Goal: Find specific fact: Find specific fact

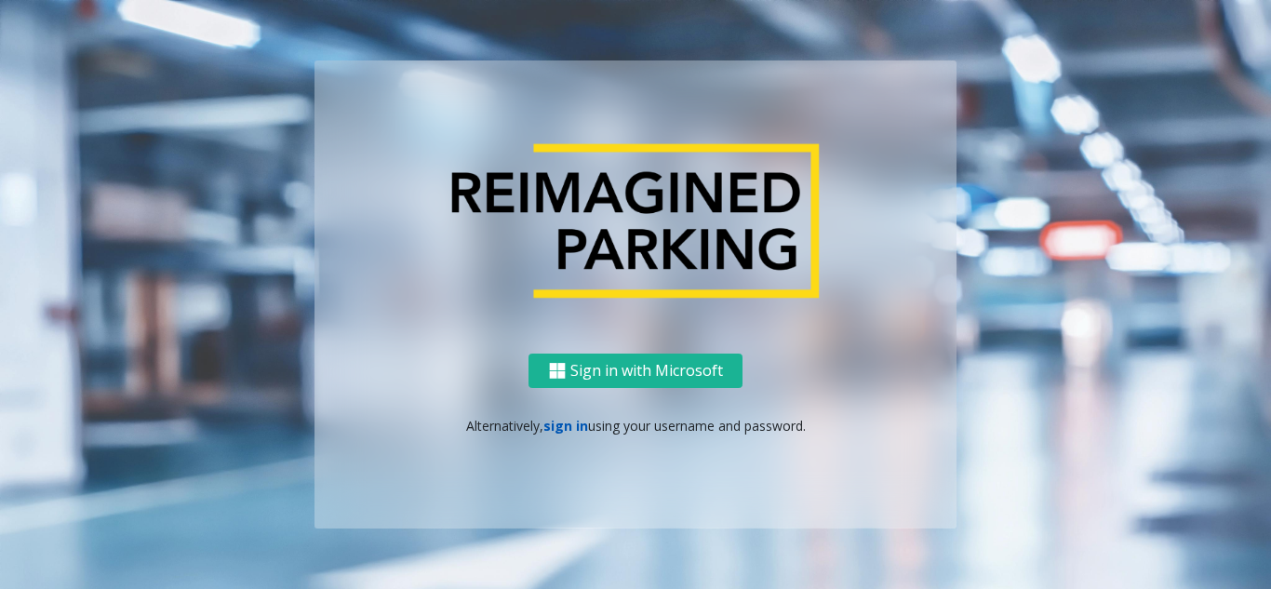
click at [558, 421] on link "sign in" at bounding box center [565, 426] width 45 height 18
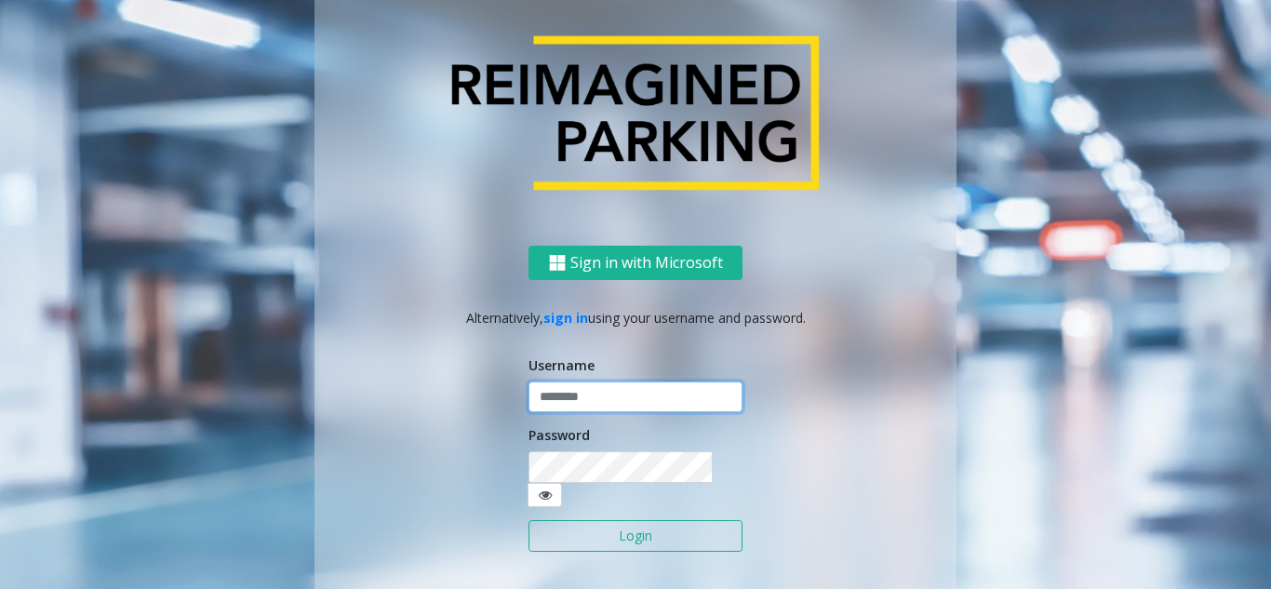
click at [587, 413] on input "text" at bounding box center [635, 397] width 214 height 32
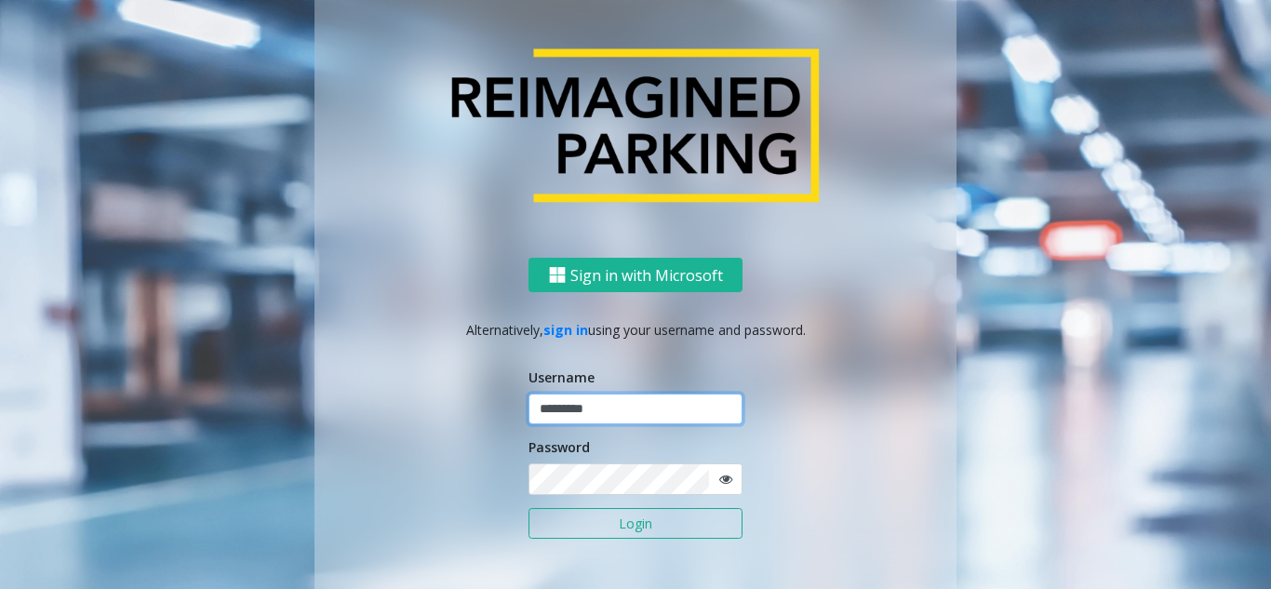
type input "*********"
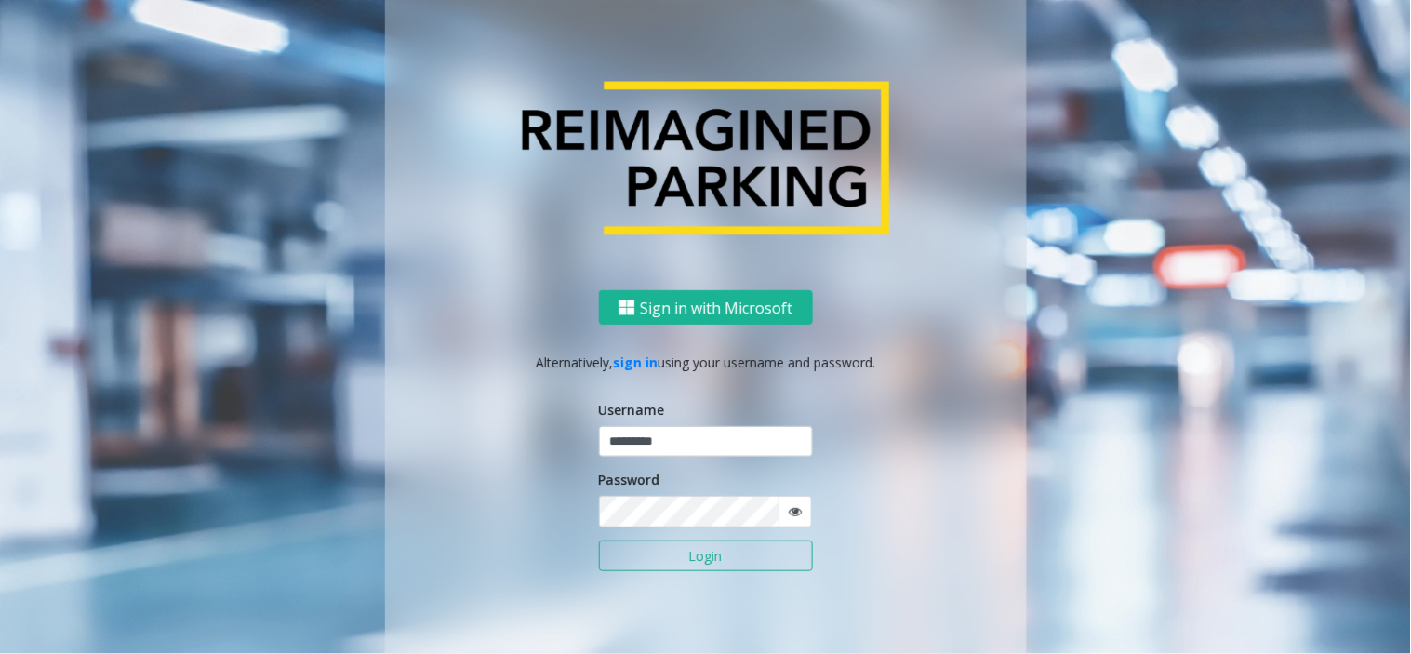
click at [738, 552] on button "Login" at bounding box center [706, 556] width 214 height 32
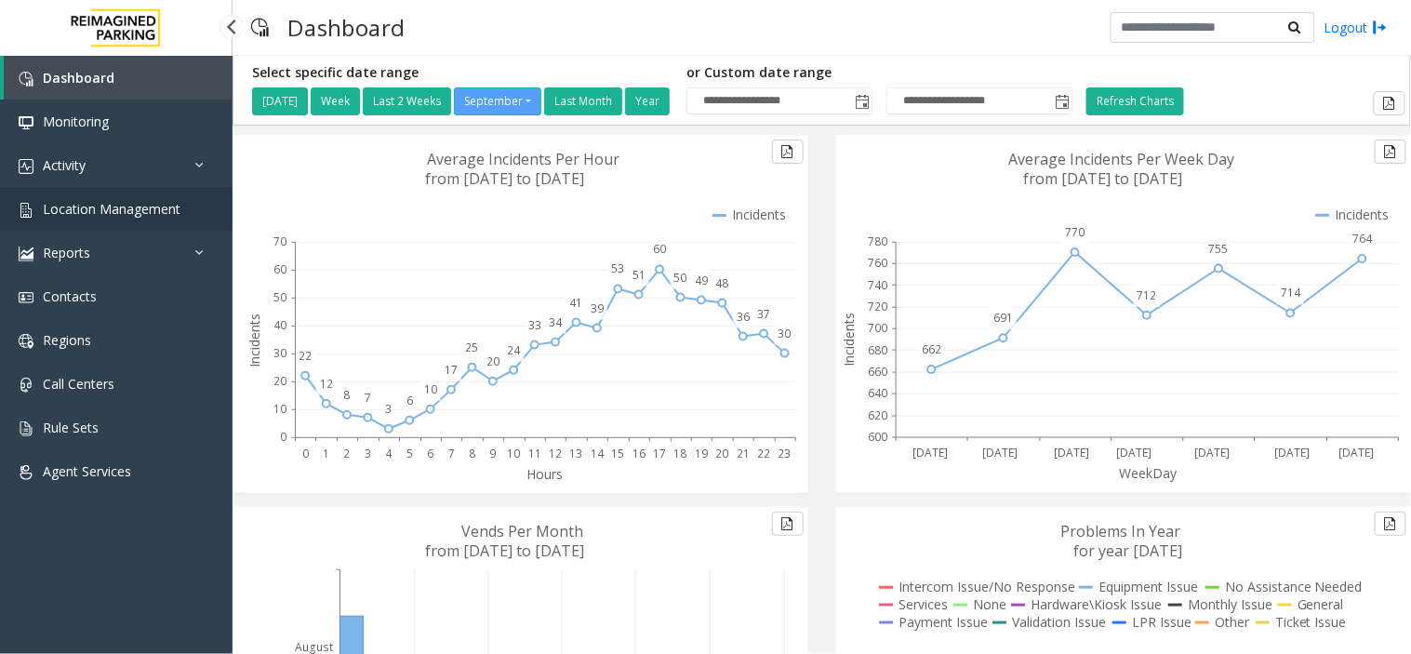
click at [126, 205] on span "Location Management" at bounding box center [112, 209] width 138 height 18
click at [137, 216] on span "Location Management" at bounding box center [112, 209] width 138 height 18
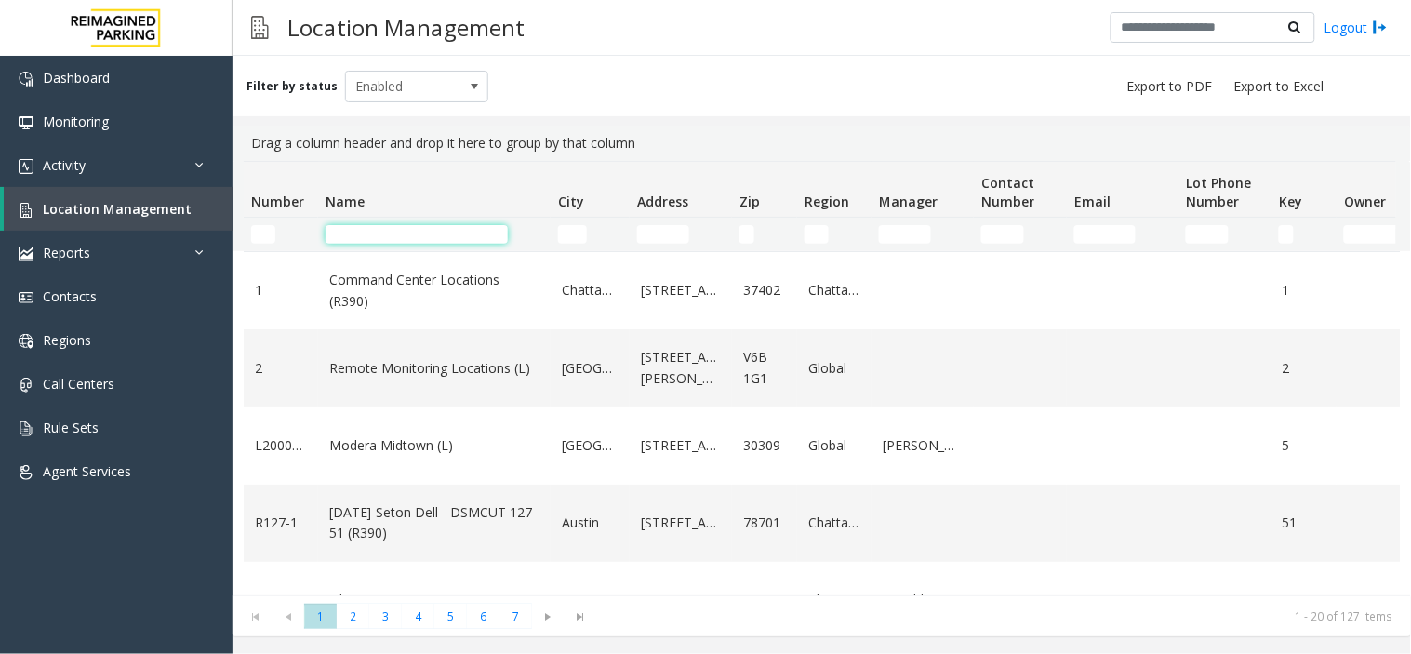
click at [391, 240] on input "Name Filter" at bounding box center [417, 234] width 182 height 19
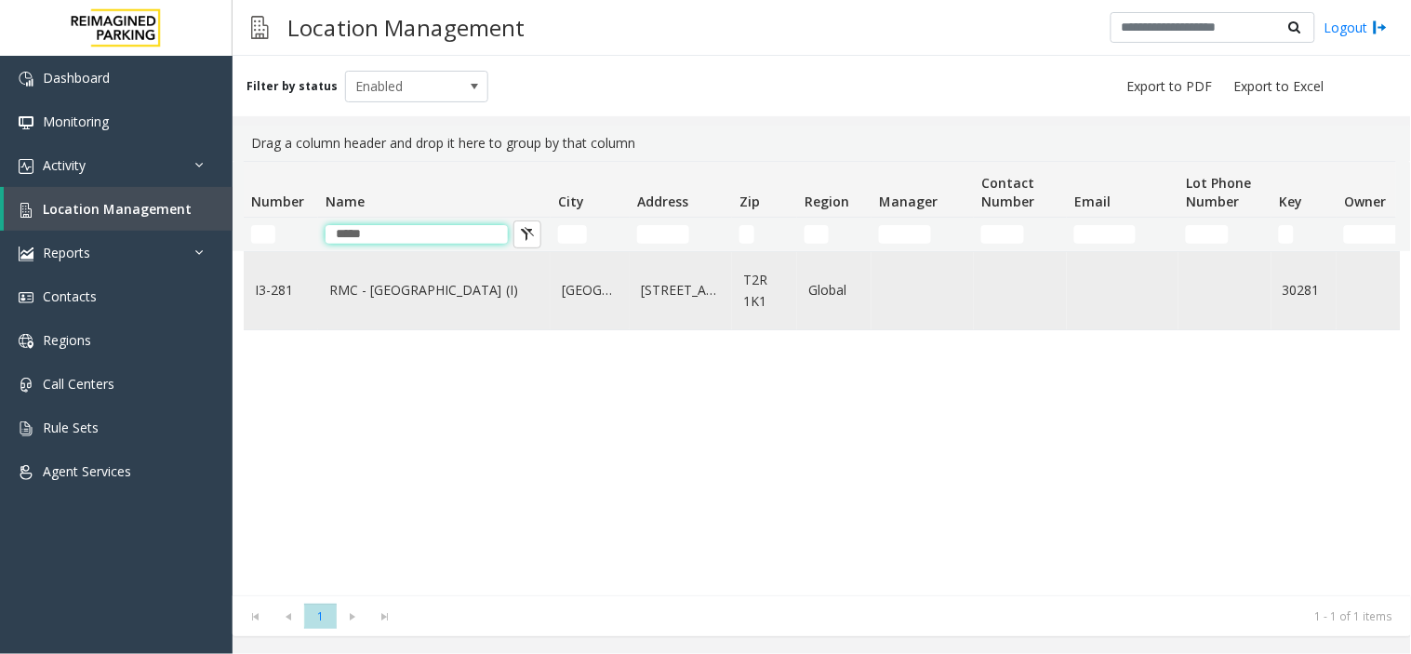
type input "*****"
click at [462, 292] on link "RMC - [GEOGRAPHIC_DATA] (I)" at bounding box center [434, 290] width 210 height 20
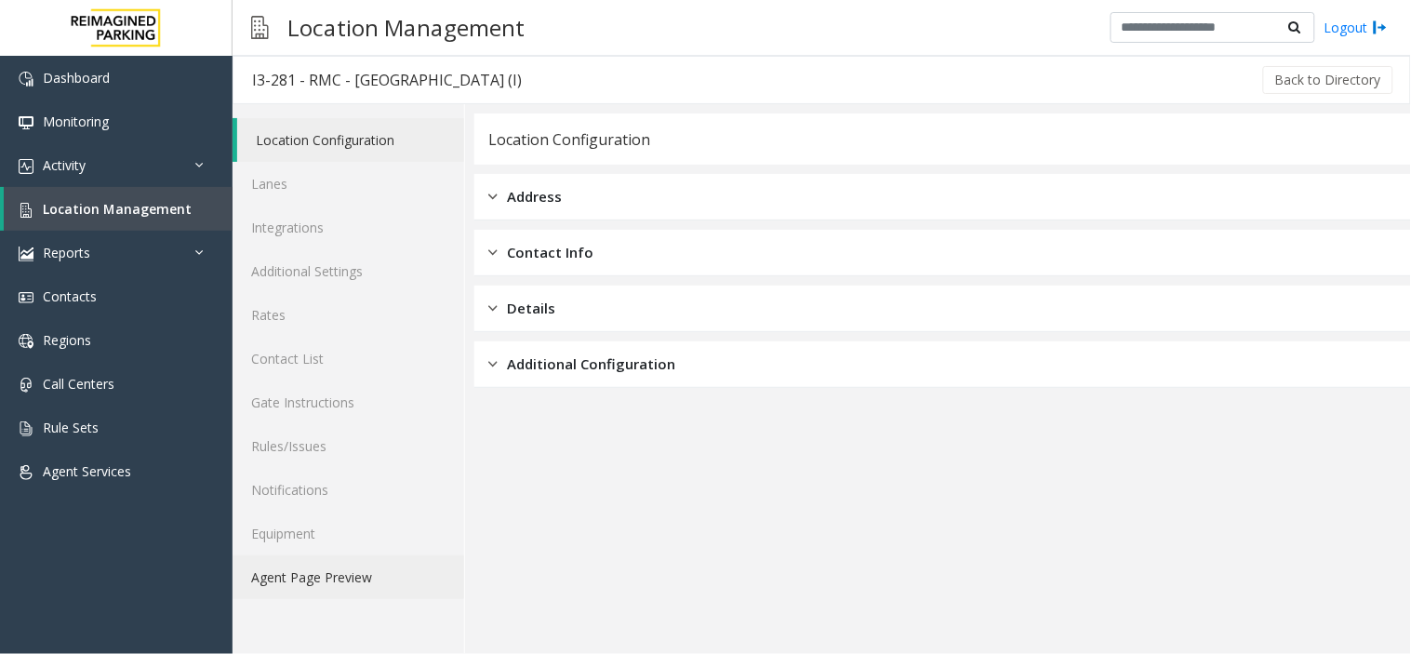
click at [327, 584] on link "Agent Page Preview" at bounding box center [349, 577] width 232 height 44
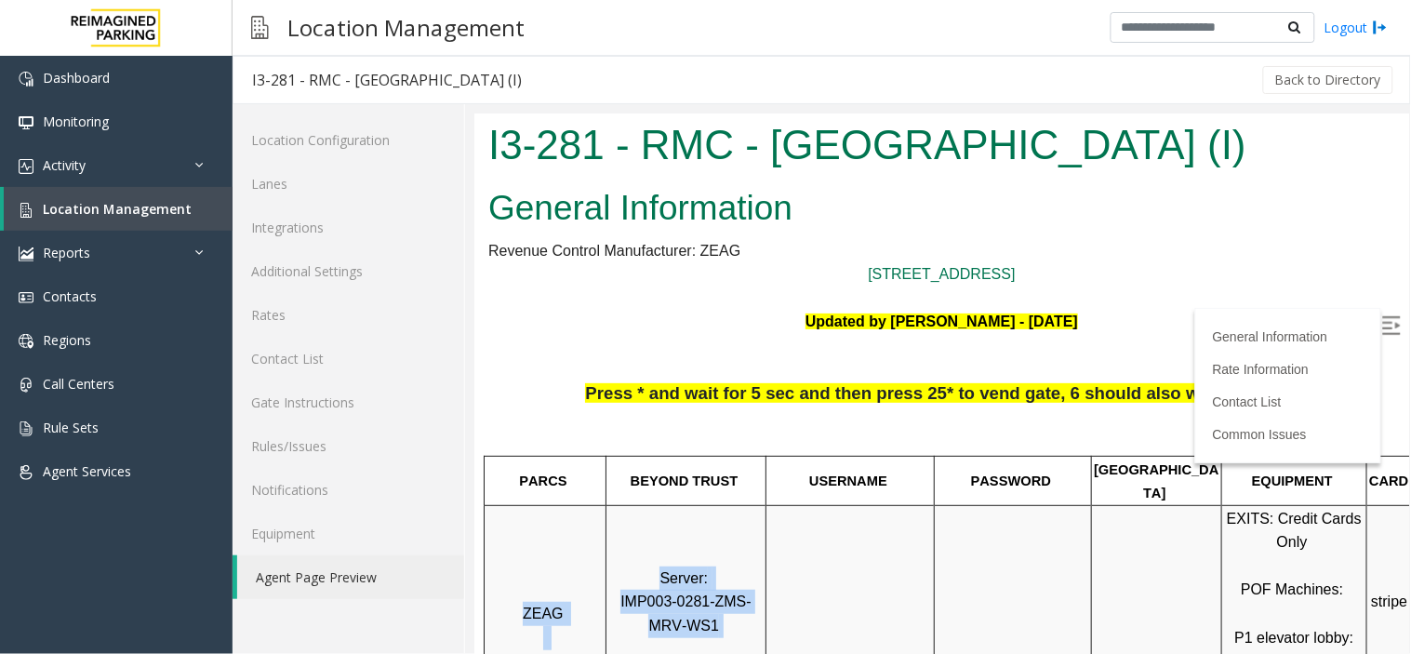
drag, startPoint x: 713, startPoint y: 603, endPoint x: 607, endPoint y: 582, distance: 108.0
click at [607, 582] on tr "ZEAG Server: IMP003-0281-ZMS-MRV-WS1 EXITS: Credit Cards Only POF Machines: P1 …" at bounding box center [988, 624] width 1009 height 240
click at [727, 588] on p "Server: IMP003-0281-ZMS-MRV-WS1" at bounding box center [685, 625] width 157 height 119
drag, startPoint x: 710, startPoint y: 604, endPoint x: 611, endPoint y: 583, distance: 100.7
click at [611, 583] on p "Server: IMP003-0281-ZMS-MRV-WS1" at bounding box center [685, 625] width 157 height 119
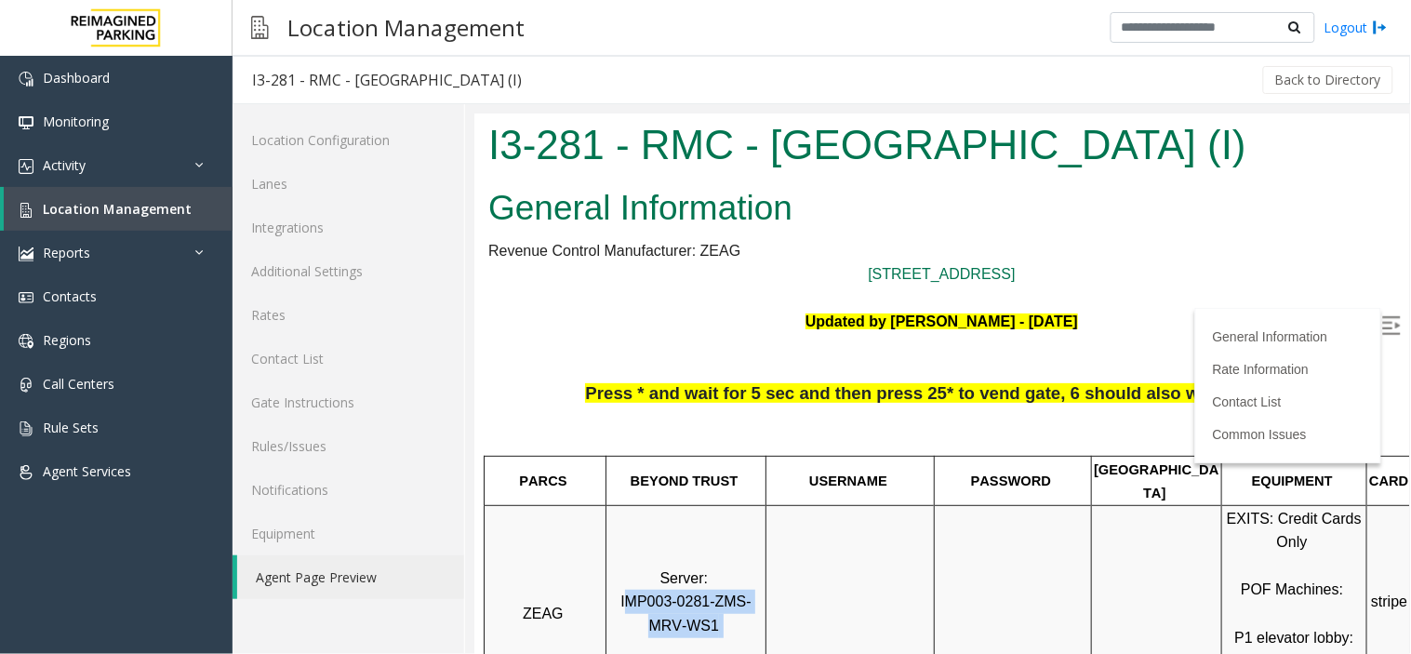
click at [620, 588] on span "IMP003-0281-ZMS-MRV-WS1" at bounding box center [685, 613] width 131 height 40
drag, startPoint x: 695, startPoint y: 604, endPoint x: 610, endPoint y: 585, distance: 86.7
click at [620, 588] on span "IMP003-0281-ZMS-MRV-WS1" at bounding box center [685, 613] width 131 height 40
copy span "IMP003-0281-ZMS-MRV-WS1"
click at [586, 444] on p "Press * and wait for 5 sec and then press 25* to vend gate, 6 should also work …" at bounding box center [940, 416] width 907 height 73
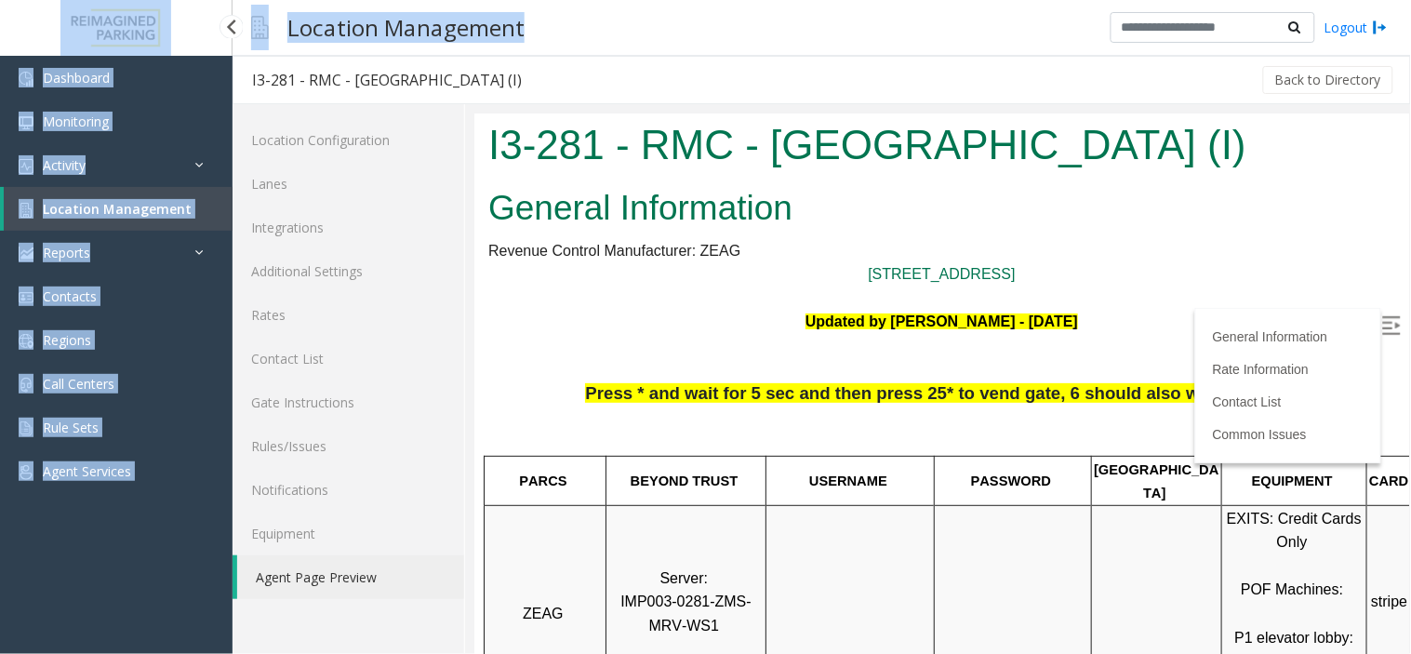
drag, startPoint x: 644, startPoint y: 33, endPoint x: 30, endPoint y: 45, distance: 614.1
click at [30, 45] on app-root "Dashboard Monitoring Activity Daily Activity Lane Activity Agent Activity Quali…" at bounding box center [705, 327] width 1411 height 654
click at [662, 33] on div "Location Management Logout" at bounding box center [822, 28] width 1179 height 56
drag, startPoint x: 646, startPoint y: 25, endPoint x: 96, endPoint y: -20, distance: 551.7
click at [96, 0] on html "Dashboard Monitoring Activity Daily Activity Lane Activity Agent Activity Quali…" at bounding box center [705, 327] width 1411 height 654
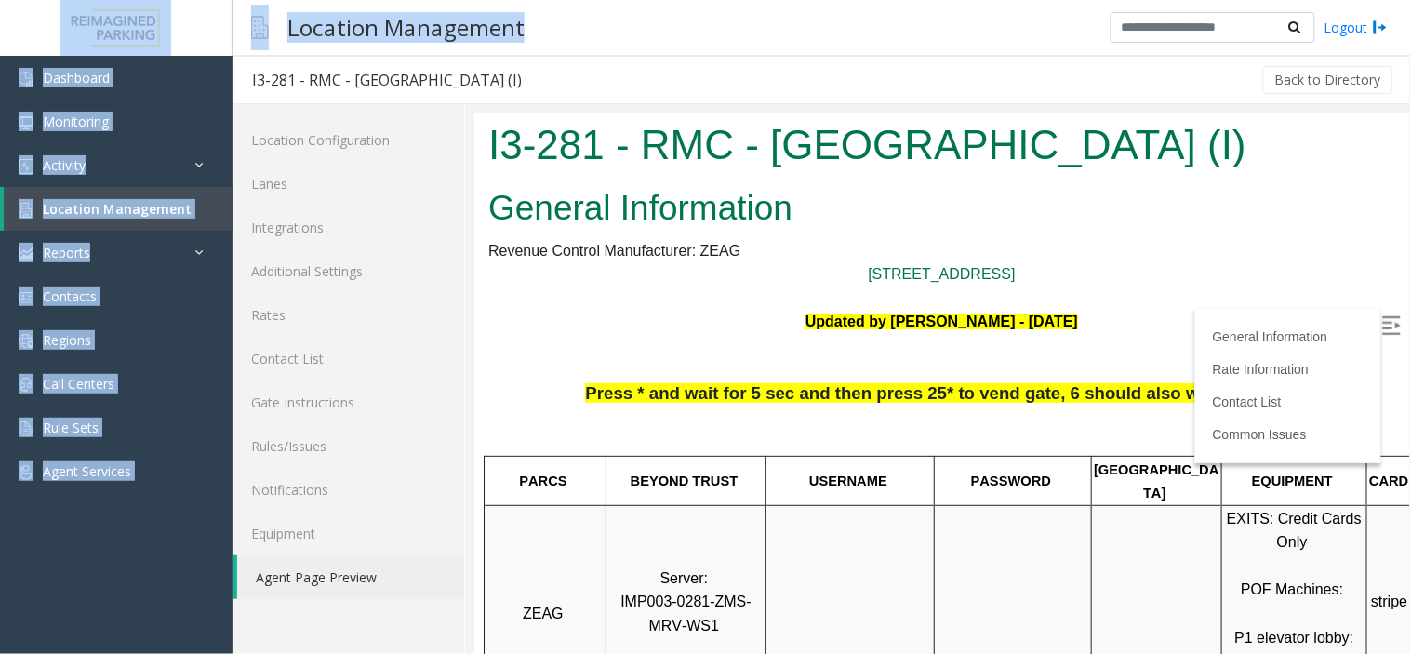
click at [600, 47] on div "Location Management Logout" at bounding box center [822, 28] width 1179 height 56
drag, startPoint x: 600, startPoint y: 47, endPoint x: 65, endPoint y: 14, distance: 536.0
click at [65, 14] on app-root "Dashboard Monitoring Activity Daily Activity Lane Activity Agent Activity Quali…" at bounding box center [705, 327] width 1411 height 654
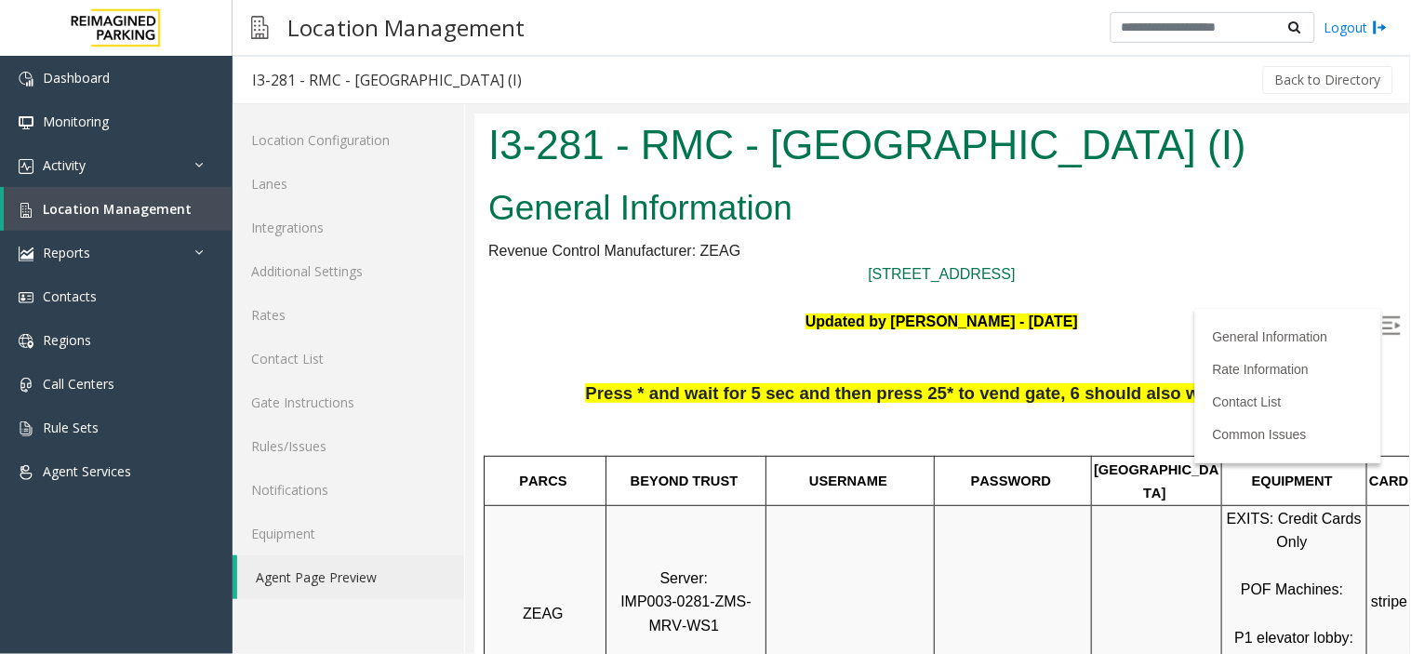
click at [691, 60] on div "Back to Directory" at bounding box center [968, 80] width 856 height 47
